Goal: Task Accomplishment & Management: Use online tool/utility

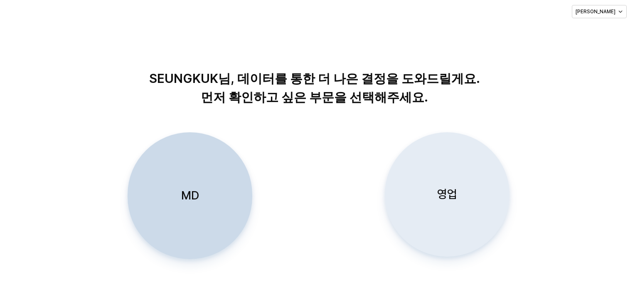
click at [452, 192] on p "영업" at bounding box center [447, 194] width 20 height 15
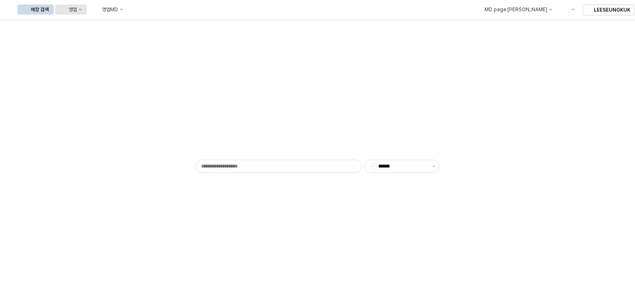
click at [87, 10] on button "영업" at bounding box center [71, 10] width 32 height 10
click at [147, 23] on div "목표매출 달성현황" at bounding box center [164, 25] width 44 height 7
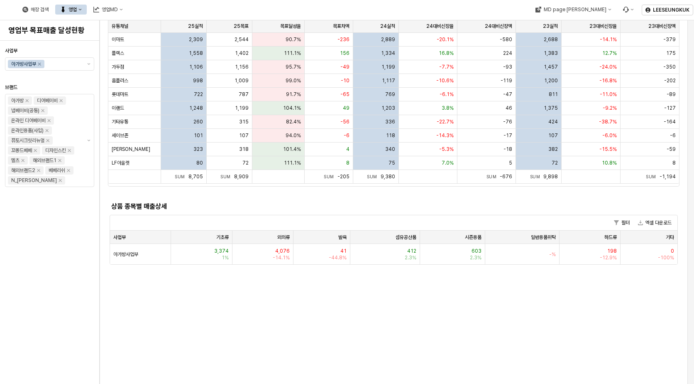
scroll to position [125, 0]
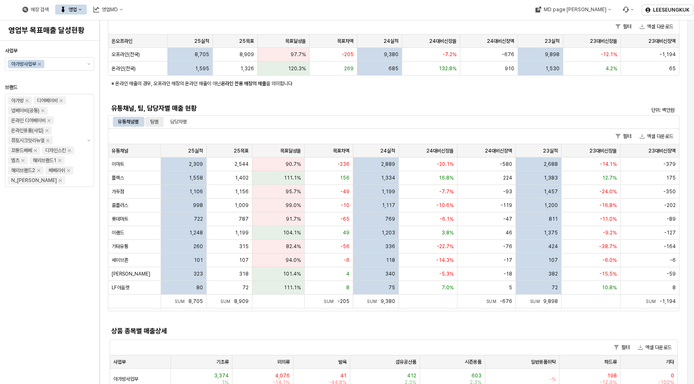
click at [158, 122] on div "팀별" at bounding box center [154, 122] width 8 height 10
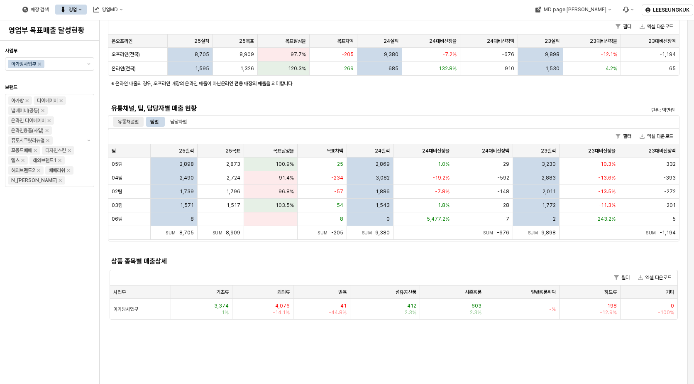
click at [132, 123] on div "유통채널별" at bounding box center [128, 122] width 21 height 10
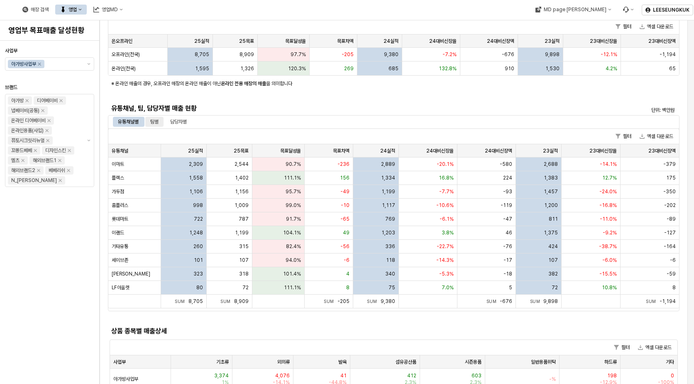
click at [154, 121] on div "팀별" at bounding box center [154, 122] width 8 height 10
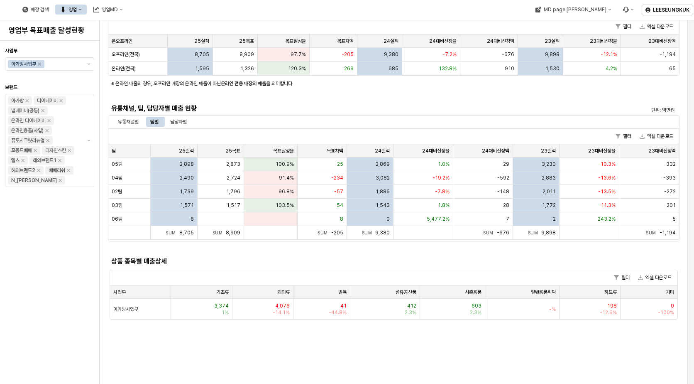
drag, startPoint x: 181, startPoint y: 122, endPoint x: 206, endPoint y: 159, distance: 44.6
click at [181, 122] on div "담당자별" at bounding box center [178, 122] width 17 height 10
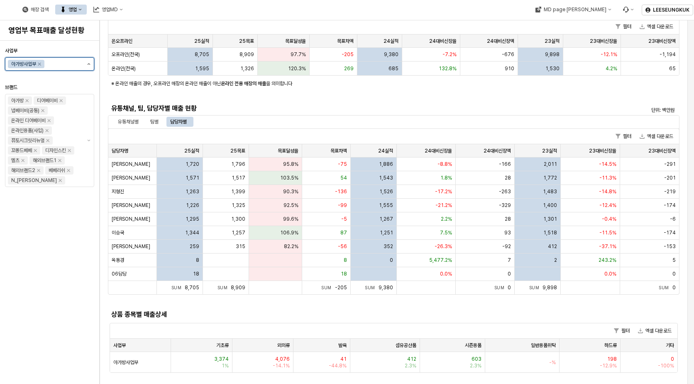
drag, startPoint x: 72, startPoint y: 64, endPoint x: 88, endPoint y: 67, distance: 16.1
click at [73, 64] on input "사업부" at bounding box center [63, 64] width 35 height 8
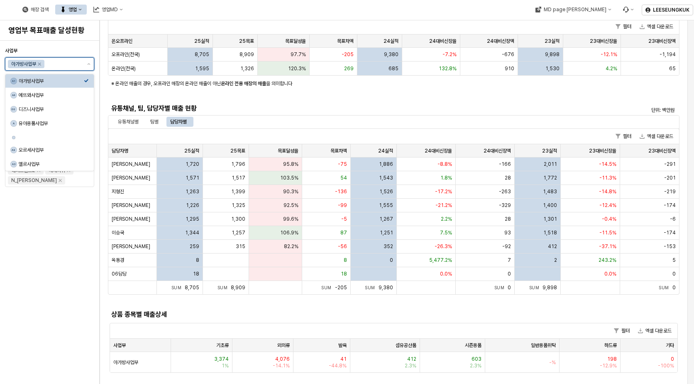
click at [83, 63] on div "아가방사업부" at bounding box center [44, 64] width 78 height 12
click at [27, 95] on div "에뜨와사업부" at bounding box center [51, 95] width 65 height 7
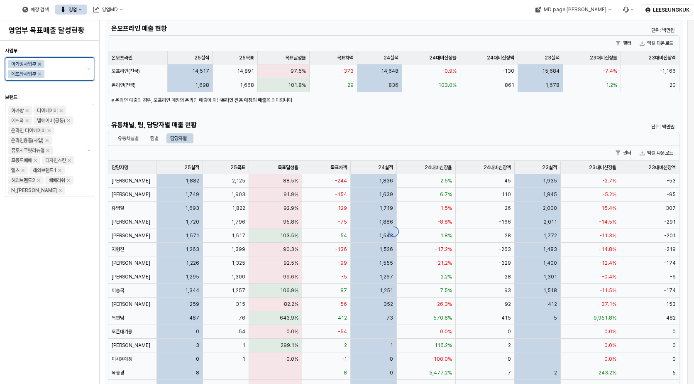
click at [41, 63] on icon "Remove 아가방사업부" at bounding box center [39, 64] width 3 height 3
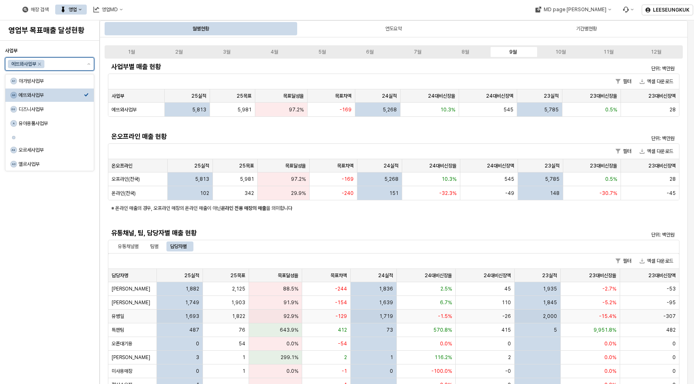
scroll to position [83, 0]
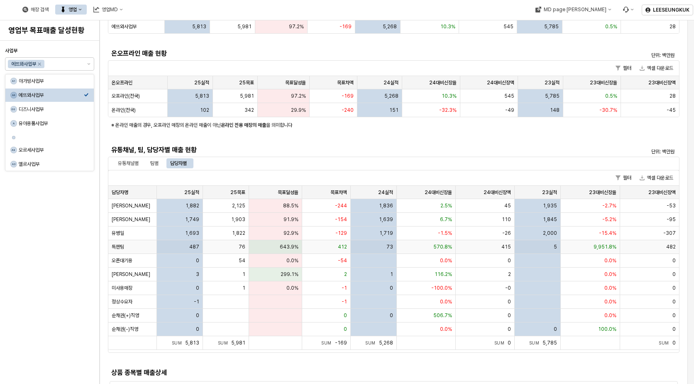
click at [290, 245] on span "643.9%" at bounding box center [289, 246] width 19 height 7
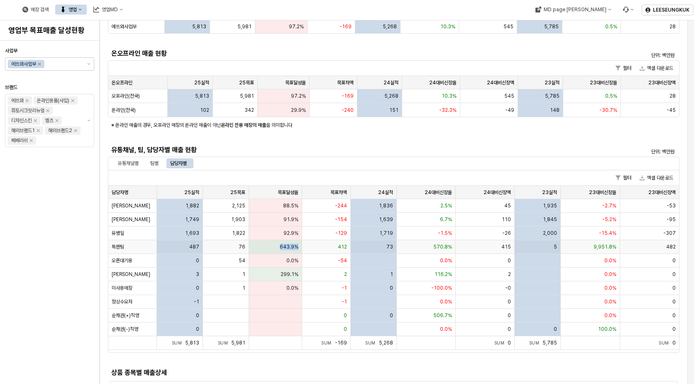
click at [290, 245] on span "643.9%" at bounding box center [289, 246] width 19 height 7
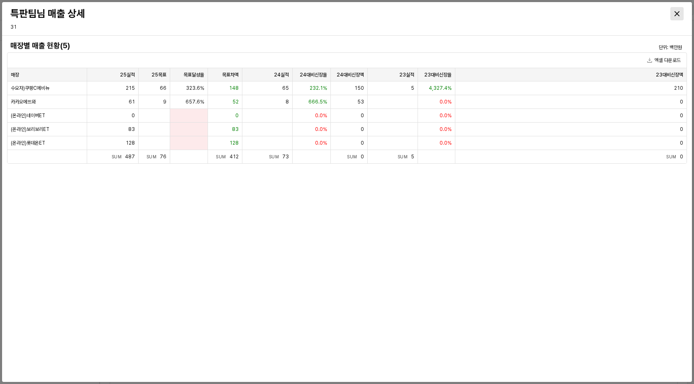
click at [634, 12] on div "Close" at bounding box center [677, 13] width 12 height 12
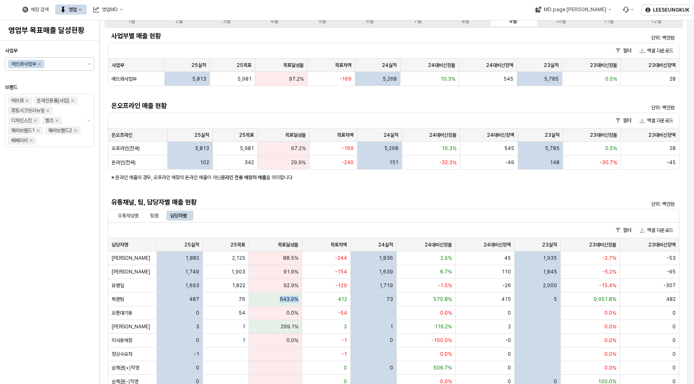
scroll to position [0, 0]
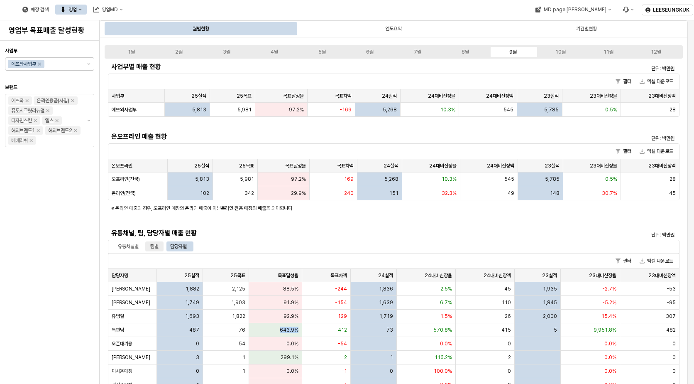
click at [157, 242] on div "팀별" at bounding box center [154, 246] width 8 height 10
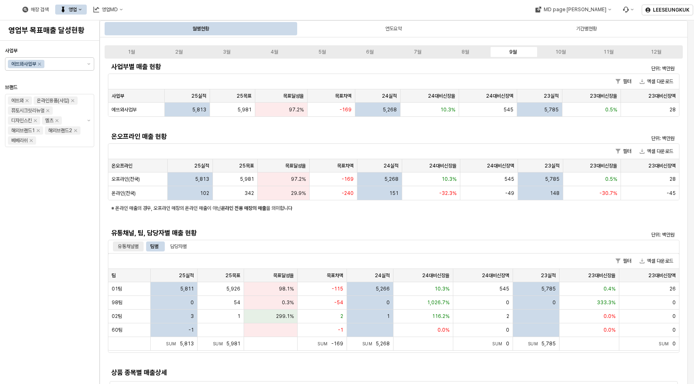
click at [127, 247] on div "유통채널별" at bounding box center [128, 246] width 21 height 10
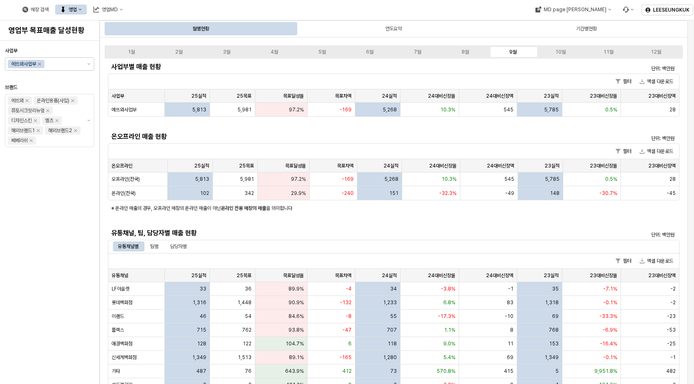
scroll to position [125, 0]
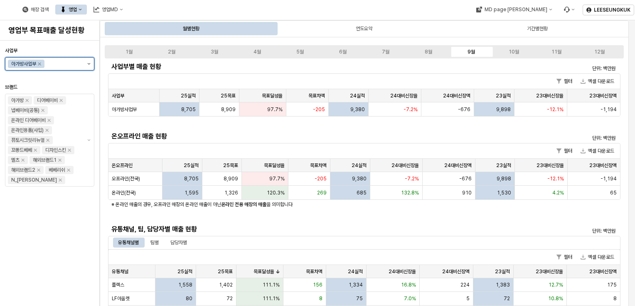
click at [92, 64] on button "제안 사항 표시" at bounding box center [89, 64] width 10 height 12
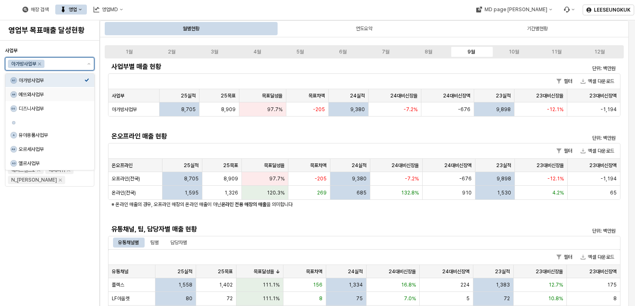
click at [37, 92] on div "에뜨와사업부" at bounding box center [52, 94] width 66 height 7
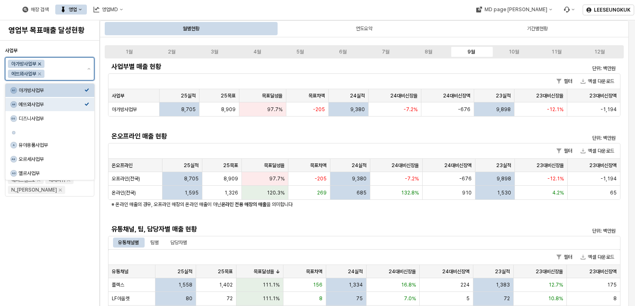
click at [40, 64] on icon "Remove 아가방사업부" at bounding box center [39, 64] width 7 height 7
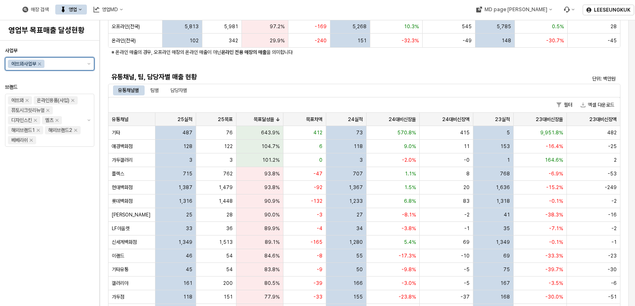
scroll to position [166, 0]
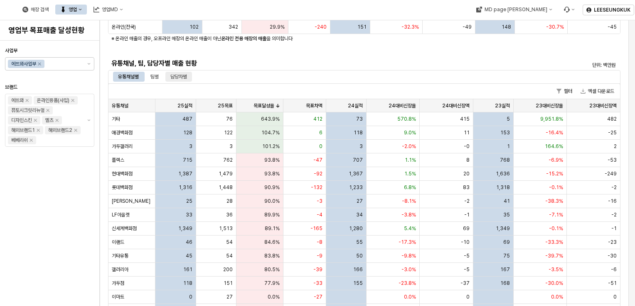
click at [174, 76] on div "담당자별" at bounding box center [178, 77] width 17 height 10
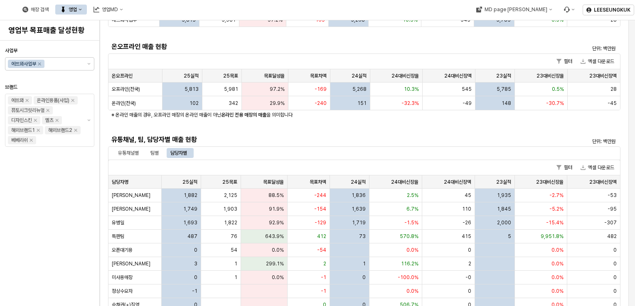
scroll to position [42, 0]
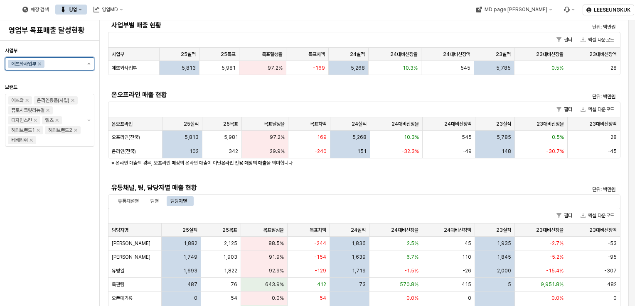
click at [86, 61] on button "제안 사항 표시" at bounding box center [89, 64] width 10 height 12
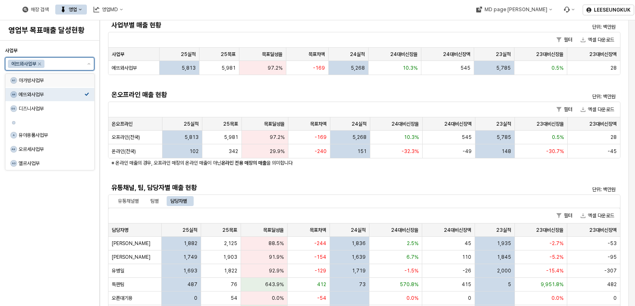
click at [48, 78] on div "아가방사업부" at bounding box center [52, 80] width 66 height 7
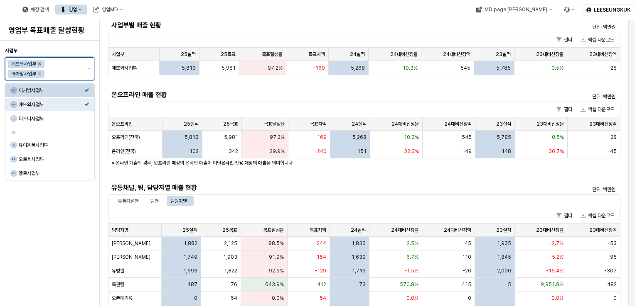
click at [39, 65] on icon "Remove 에뜨와사업부" at bounding box center [39, 64] width 7 height 7
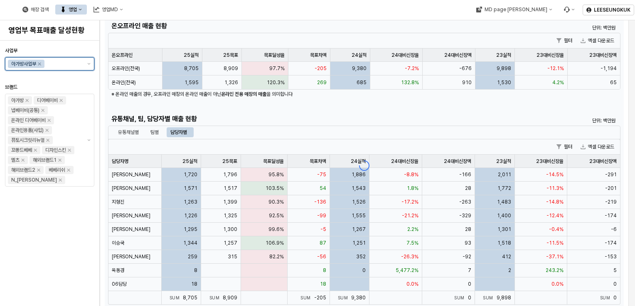
scroll to position [166, 0]
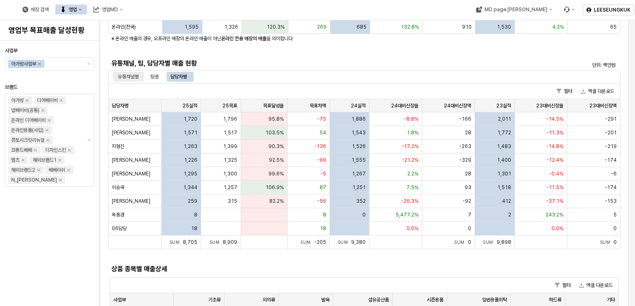
click at [133, 79] on div "유통채널별" at bounding box center [128, 77] width 21 height 10
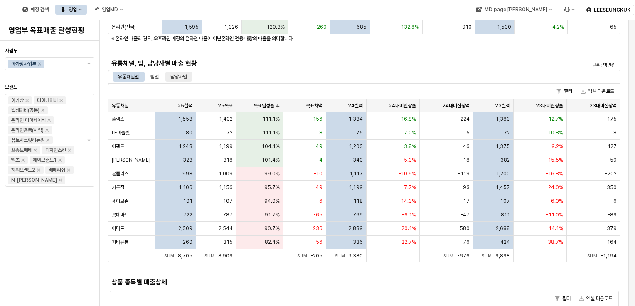
click at [170, 77] on div "담당자별" at bounding box center [178, 77] width 27 height 10
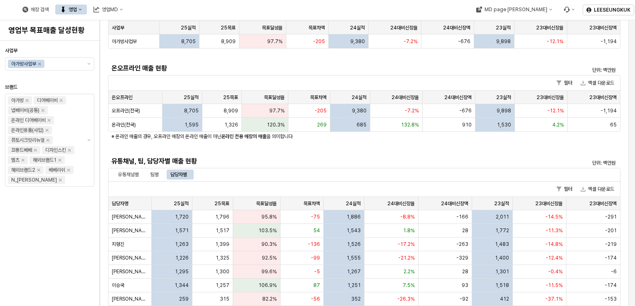
scroll to position [0, 0]
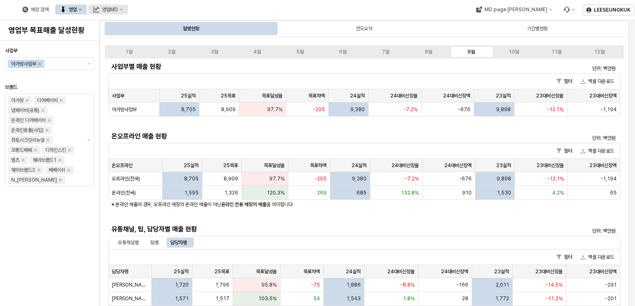
click at [128, 9] on button "영업MD" at bounding box center [107, 10] width 39 height 10
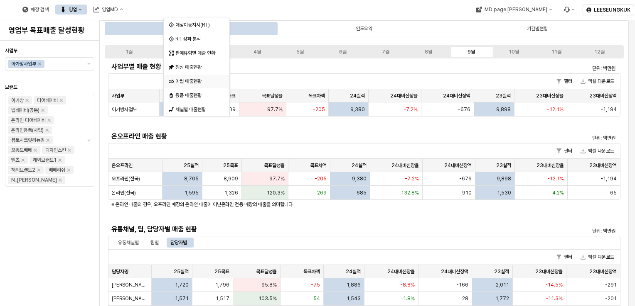
click at [196, 80] on div "이월 매출현황" at bounding box center [197, 81] width 44 height 7
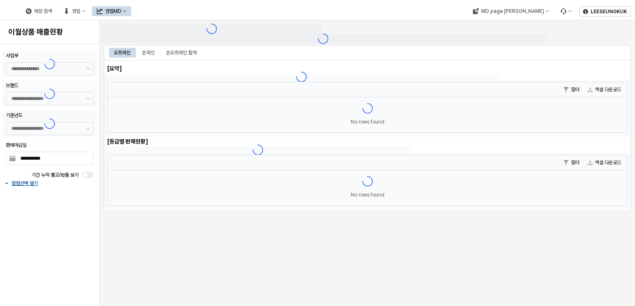
type input "******"
type input "***"
type input "**********"
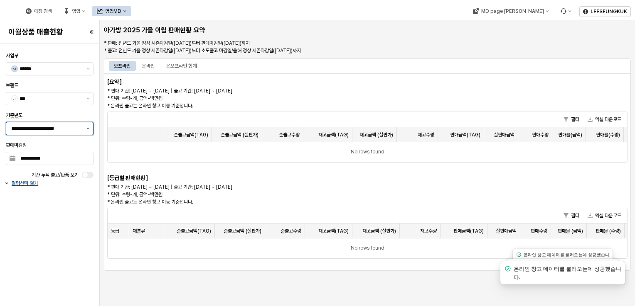
click at [87, 129] on icon "제안 사항 표시" at bounding box center [87, 129] width 3 height 2
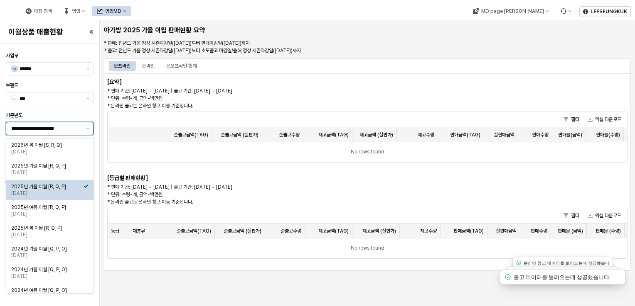
click at [68, 130] on input "**********" at bounding box center [46, 129] width 70 height 8
click at [113, 116] on div "필터 엑셀 다운로드" at bounding box center [367, 119] width 519 height 15
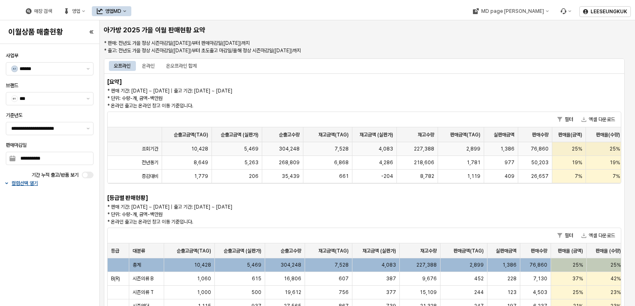
click at [576, 149] on span "25%" at bounding box center [576, 149] width 10 height 7
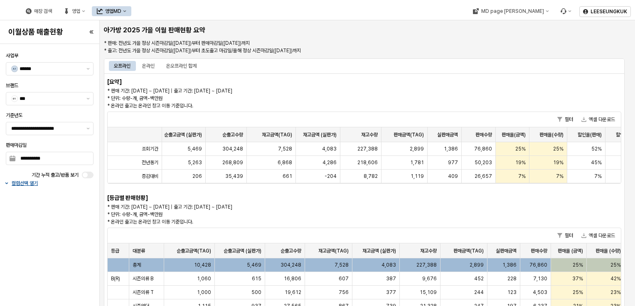
scroll to position [0, 79]
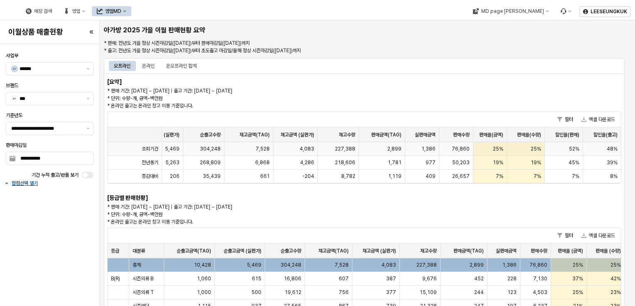
click at [528, 147] on div "25%" at bounding box center [526, 149] width 38 height 14
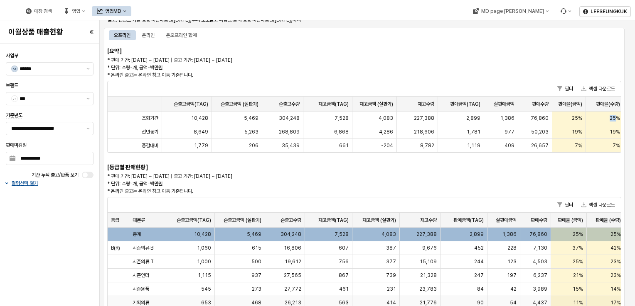
scroll to position [0, 0]
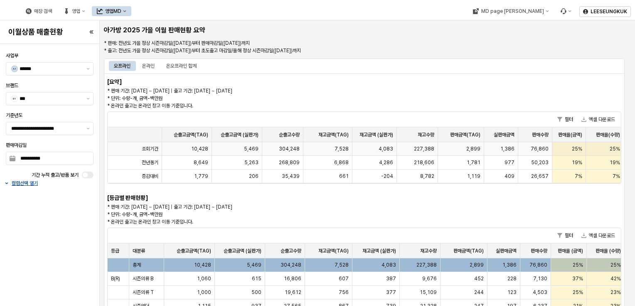
click at [204, 149] on span "10,428" at bounding box center [199, 149] width 17 height 7
click at [430, 151] on span "227,388" at bounding box center [424, 149] width 20 height 7
drag, startPoint x: 430, startPoint y: 151, endPoint x: 487, endPoint y: 152, distance: 56.5
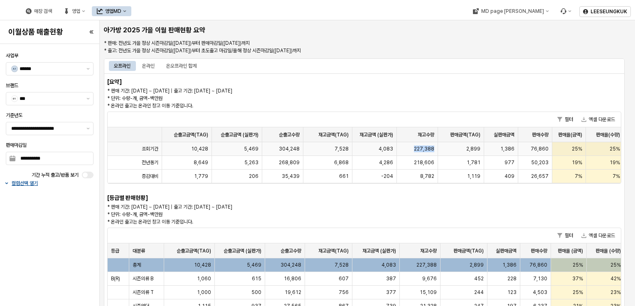
click at [487, 152] on div "1,386" at bounding box center [501, 149] width 34 height 14
click at [486, 152] on div "1,386" at bounding box center [501, 149] width 34 height 14
drag, startPoint x: 486, startPoint y: 152, endPoint x: 494, endPoint y: 151, distance: 7.9
click at [495, 151] on div "1,386" at bounding box center [501, 149] width 34 height 14
click at [494, 151] on div "1,386" at bounding box center [501, 149] width 34 height 14
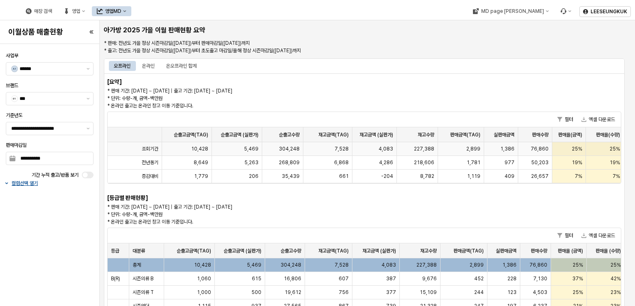
drag, startPoint x: 494, startPoint y: 151, endPoint x: 536, endPoint y: 151, distance: 41.9
click at [536, 151] on span "76,860" at bounding box center [539, 149] width 18 height 7
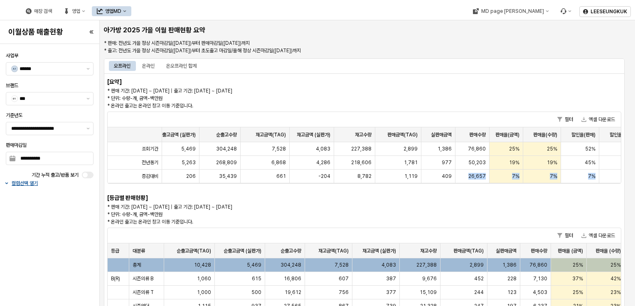
scroll to position [0, 78]
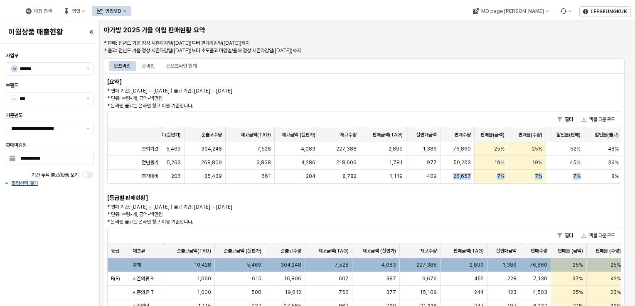
drag, startPoint x: 536, startPoint y: 151, endPoint x: 596, endPoint y: 191, distance: 72.3
click at [596, 191] on div "필터 엑셀 다운로드 순출고금액(TAG) 순출고금액(TAG) 순출고금액 (실판가) 순출고금액 (실판가) 순출고수량 순출고수량 재고금액(TAG) …" at bounding box center [364, 152] width 514 height 80
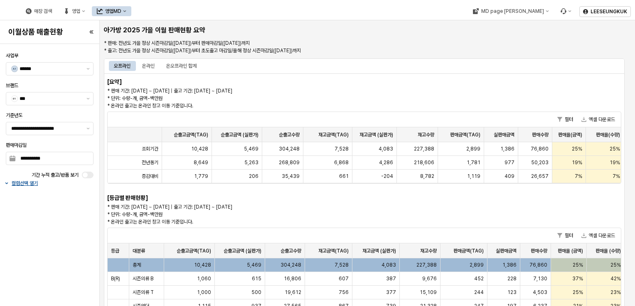
click at [312, 94] on p "* 판매 기간: [DATE] ~ [DATE] | 출고 기간: [DATE] ~ [DATE] * 단위: 수량-개, 금액-백만원 * 온라인 출고는 …" at bounding box center [299, 98] width 384 height 22
click at [335, 150] on span "7,528" at bounding box center [341, 149] width 14 height 7
drag, startPoint x: 335, startPoint y: 150, endPoint x: 282, endPoint y: 149, distance: 52.8
click at [282, 149] on span "304,248" at bounding box center [289, 149] width 21 height 7
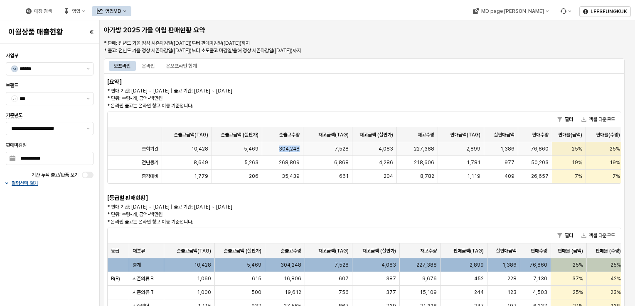
click at [282, 149] on span "304,248" at bounding box center [289, 149] width 21 height 7
drag, startPoint x: 282, startPoint y: 149, endPoint x: 250, endPoint y: 150, distance: 32.0
click at [250, 150] on span "5,469" at bounding box center [251, 149] width 15 height 7
click at [573, 153] on div "25%" at bounding box center [569, 149] width 34 height 14
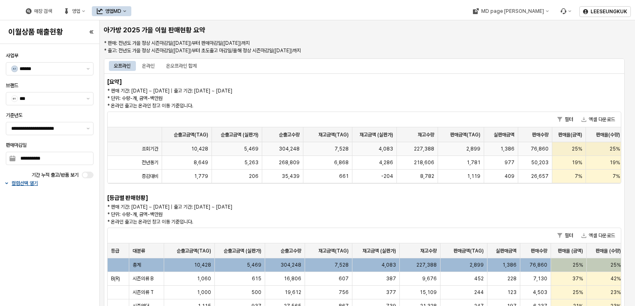
click at [571, 153] on div "25%" at bounding box center [569, 149] width 34 height 14
click at [571, 152] on span "25%" at bounding box center [576, 149] width 10 height 7
click at [573, 151] on span "25%" at bounding box center [576, 149] width 10 height 7
click at [573, 150] on span "25%" at bounding box center [576, 149] width 10 height 7
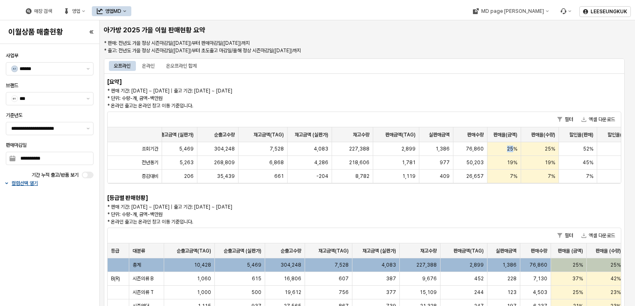
scroll to position [0, 79]
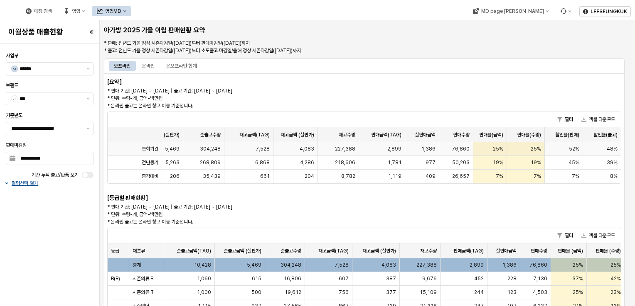
click at [615, 148] on span "48%" at bounding box center [611, 149] width 11 height 7
click at [614, 148] on span "48%" at bounding box center [611, 149] width 11 height 7
drag, startPoint x: 614, startPoint y: 148, endPoint x: 571, endPoint y: 150, distance: 42.8
click at [571, 150] on span "52%" at bounding box center [574, 149] width 10 height 7
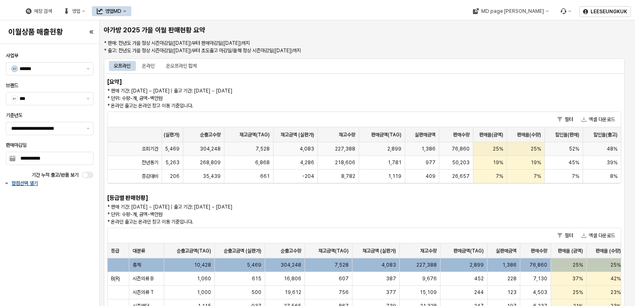
drag, startPoint x: 571, startPoint y: 150, endPoint x: 530, endPoint y: 148, distance: 41.1
click at [530, 148] on span "25%" at bounding box center [535, 149] width 10 height 7
drag, startPoint x: 530, startPoint y: 148, endPoint x: 492, endPoint y: 148, distance: 38.6
click at [492, 148] on div "25%" at bounding box center [490, 149] width 34 height 14
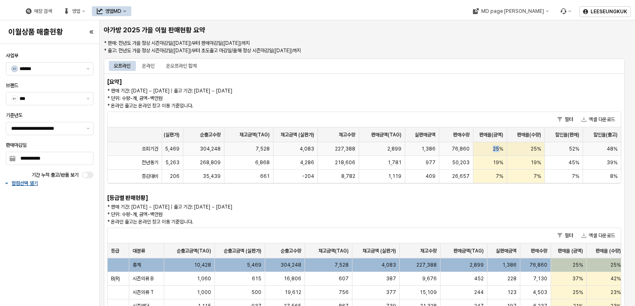
click at [492, 148] on div "25%" at bounding box center [490, 149] width 34 height 14
drag, startPoint x: 492, startPoint y: 148, endPoint x: 463, endPoint y: 148, distance: 29.1
click at [463, 148] on span "76,860" at bounding box center [460, 149] width 18 height 7
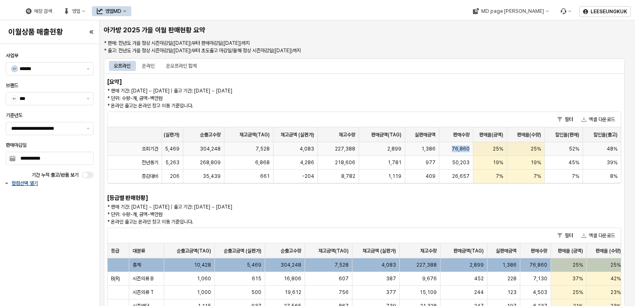
click at [463, 148] on span "76,860" at bounding box center [460, 149] width 18 height 7
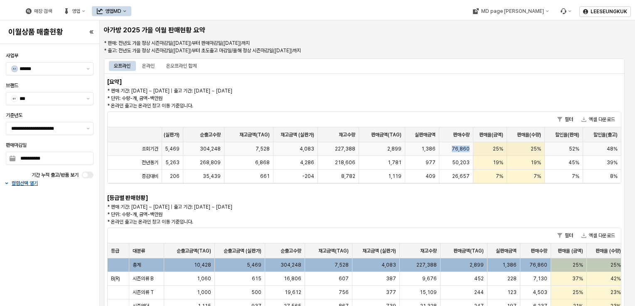
click at [463, 148] on span "76,860" at bounding box center [460, 149] width 18 height 7
click at [465, 149] on span "76,860" at bounding box center [460, 149] width 18 height 7
click at [464, 150] on span "76,860" at bounding box center [460, 149] width 18 height 7
click at [459, 190] on div "필터 엑셀 다운로드 순출고금액(TAG) 순출고금액(TAG) 순출고금액 (실판가) 순출고금액 (실판가) 순출고수량 순출고수량 재고금액(TAG) …" at bounding box center [364, 152] width 514 height 80
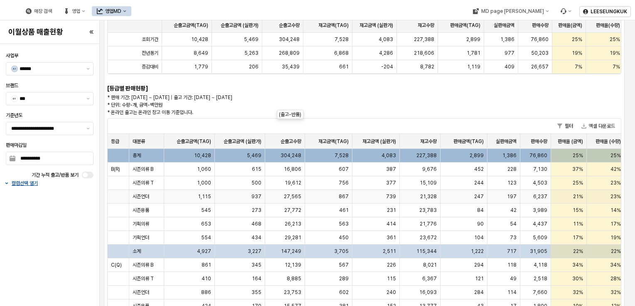
scroll to position [125, 0]
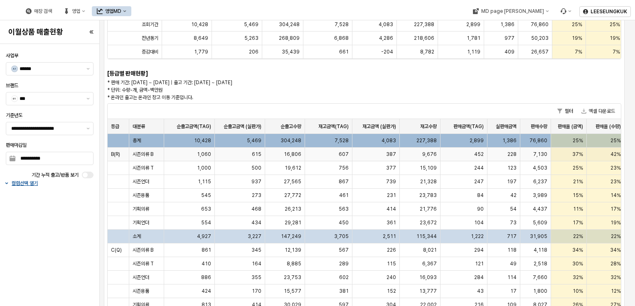
click at [147, 152] on span "시즌의류 B" at bounding box center [142, 154] width 21 height 7
click at [160, 161] on div "**********" at bounding box center [317, 153] width 635 height 306
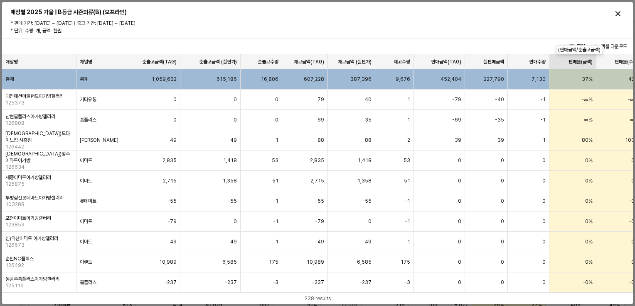
click at [576, 61] on div "판매율(금액) 판매율(금액)" at bounding box center [572, 61] width 47 height 15
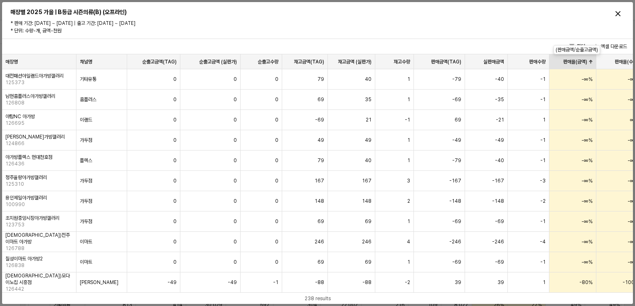
click at [575, 61] on div "판매율(금액) 판매율(금액)" at bounding box center [572, 61] width 47 height 15
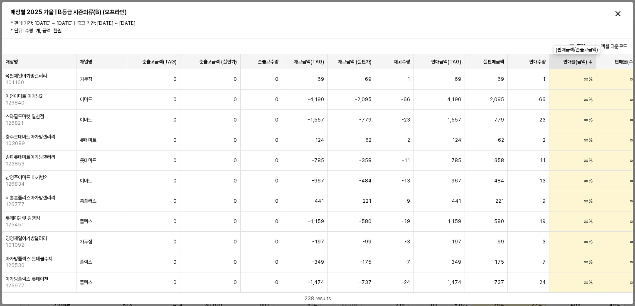
click at [566, 65] on div "판매율(금액) 판매율(금액)" at bounding box center [572, 61] width 47 height 15
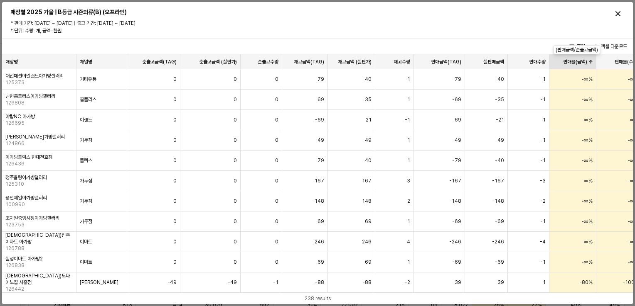
click at [568, 64] on div "판매율(금액) 판매율(금액)" at bounding box center [572, 61] width 47 height 15
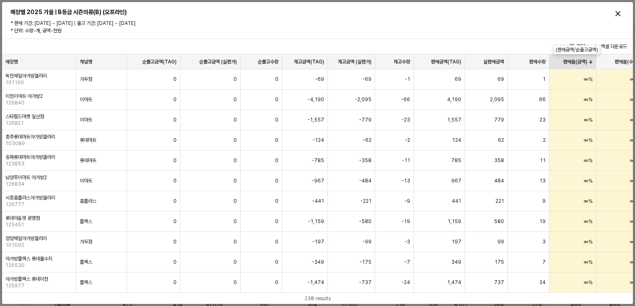
click at [566, 66] on div "판매율(금액) 판매율(금액)" at bounding box center [572, 61] width 47 height 15
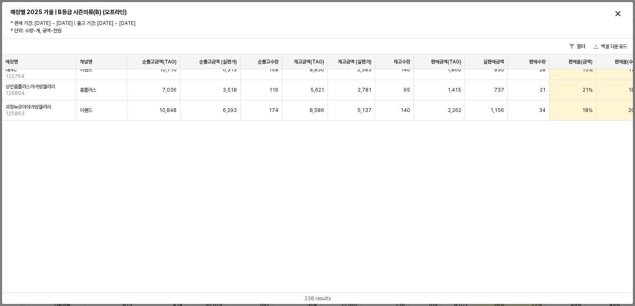
scroll to position [0, 0]
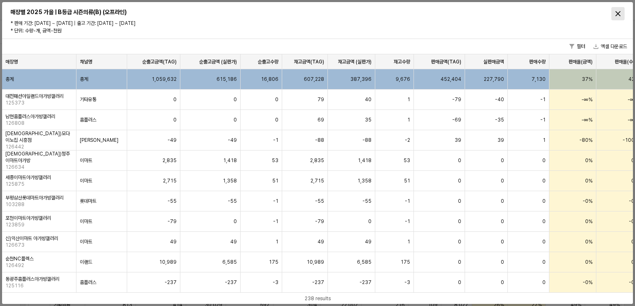
click at [619, 12] on icon "Close" at bounding box center [617, 13] width 5 height 5
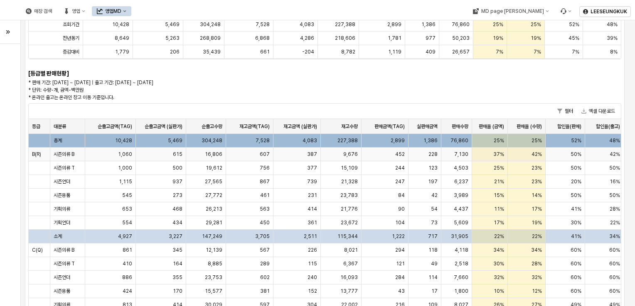
click at [64, 155] on span "시즌의류 B" at bounding box center [64, 154] width 21 height 7
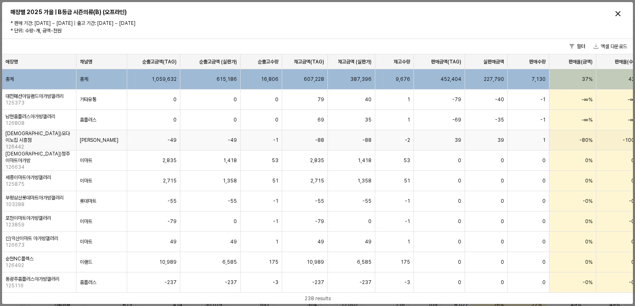
click at [603, 48] on button "엑셀 다운로드" at bounding box center [610, 47] width 40 height 10
click at [608, 47] on button "엑셀 다운로드" at bounding box center [610, 47] width 40 height 10
click at [614, 14] on div "Close" at bounding box center [617, 13] width 12 height 12
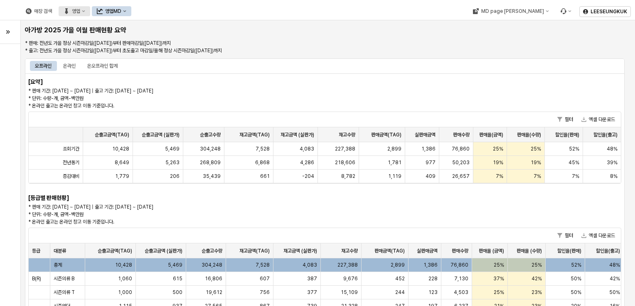
click at [80, 12] on div "영업" at bounding box center [76, 11] width 8 height 6
click at [154, 26] on div "목표매출 달성현황" at bounding box center [167, 26] width 44 height 7
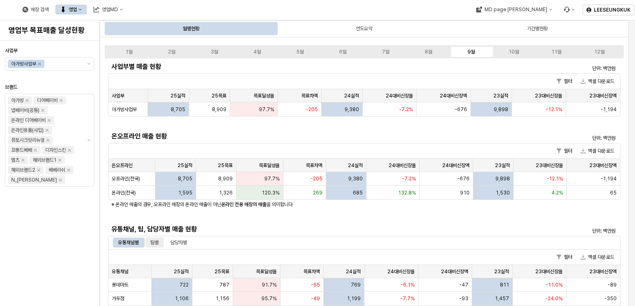
click at [154, 245] on div "팀별" at bounding box center [154, 243] width 8 height 10
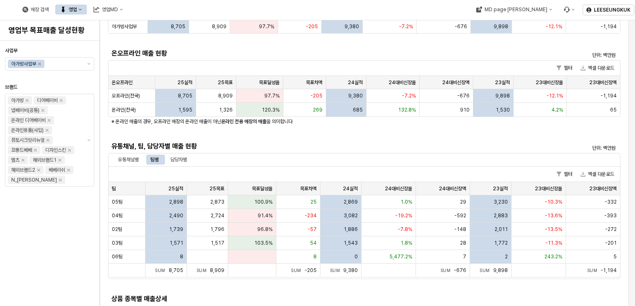
scroll to position [125, 0]
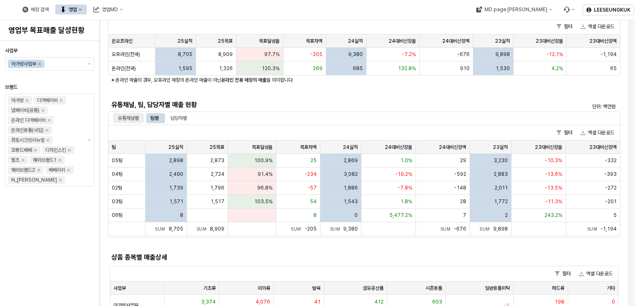
click at [128, 116] on div "유통채널별" at bounding box center [128, 118] width 21 height 10
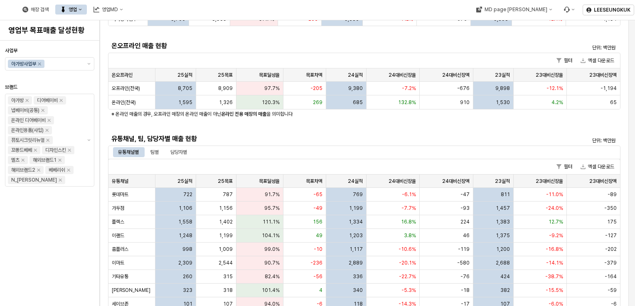
scroll to position [83, 0]
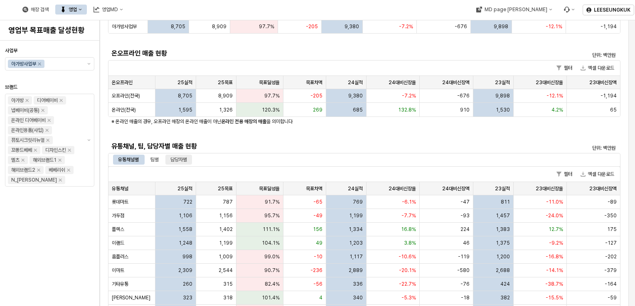
click at [183, 160] on div "담당자별" at bounding box center [178, 160] width 17 height 10
